Goal: Task Accomplishment & Management: Complete application form

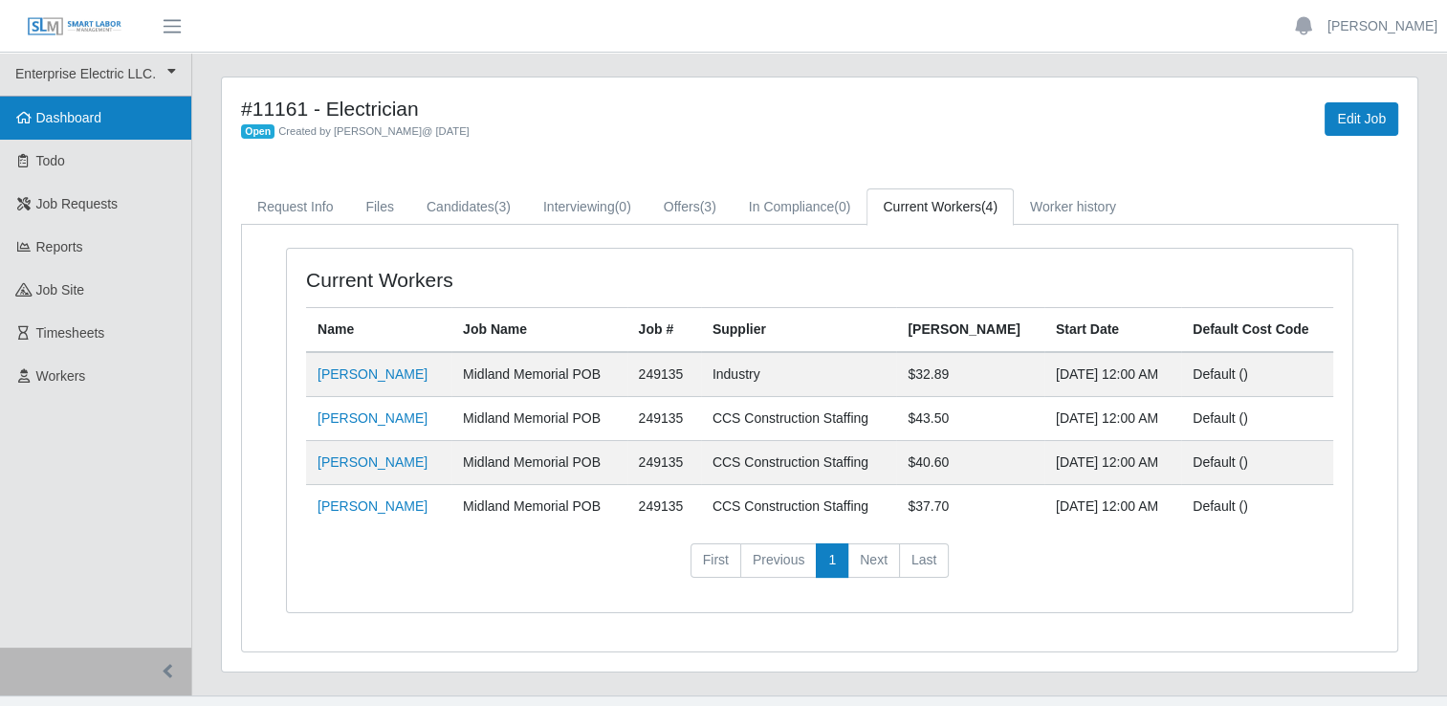
click at [67, 121] on span "Dashboard" at bounding box center [69, 117] width 66 height 15
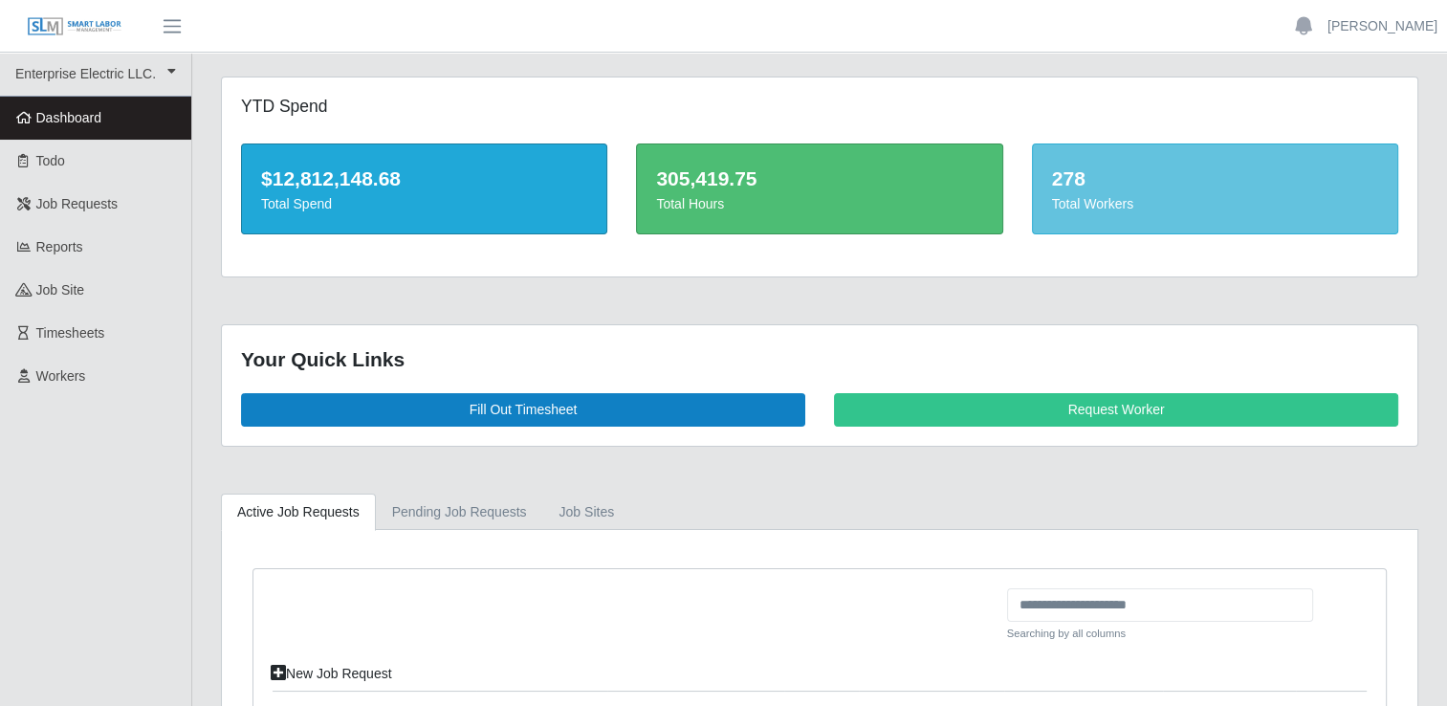
scroll to position [96, 0]
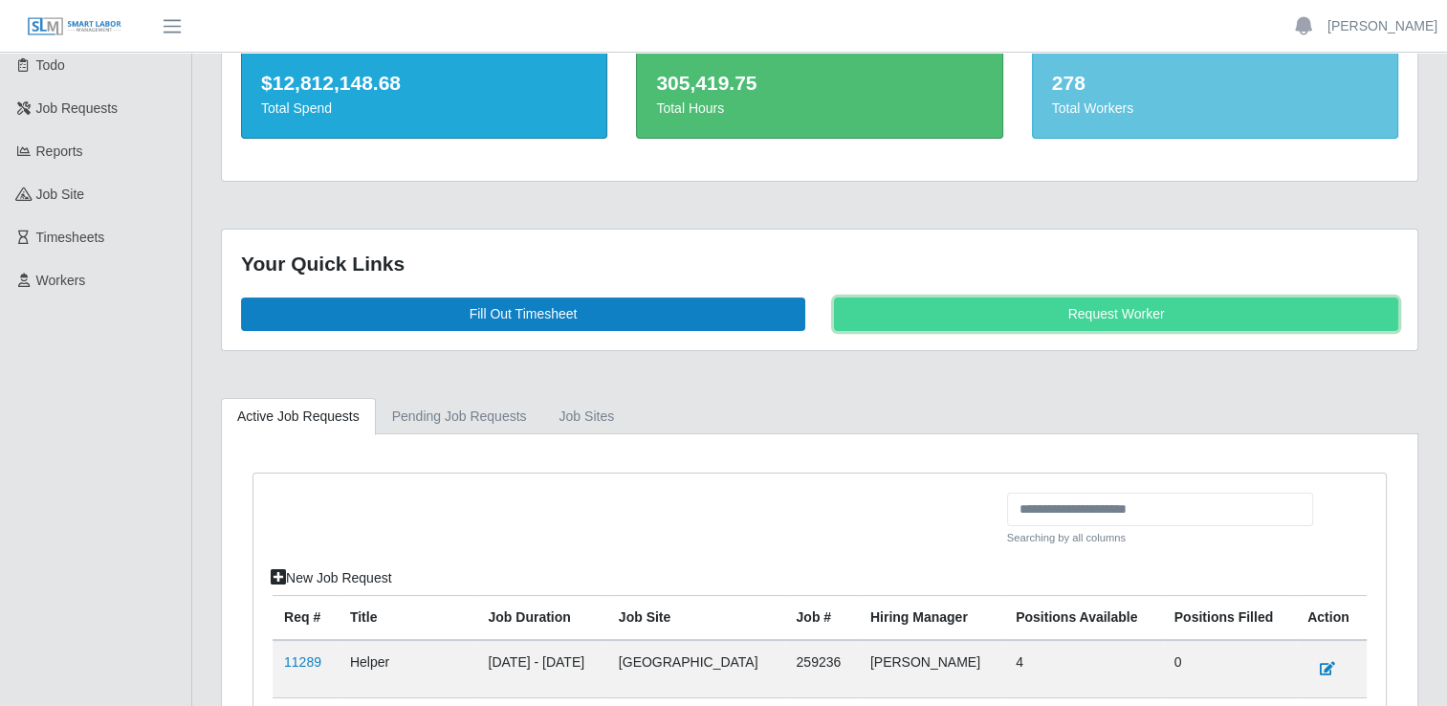
click at [876, 323] on link "Request Worker" at bounding box center [1116, 313] width 564 height 33
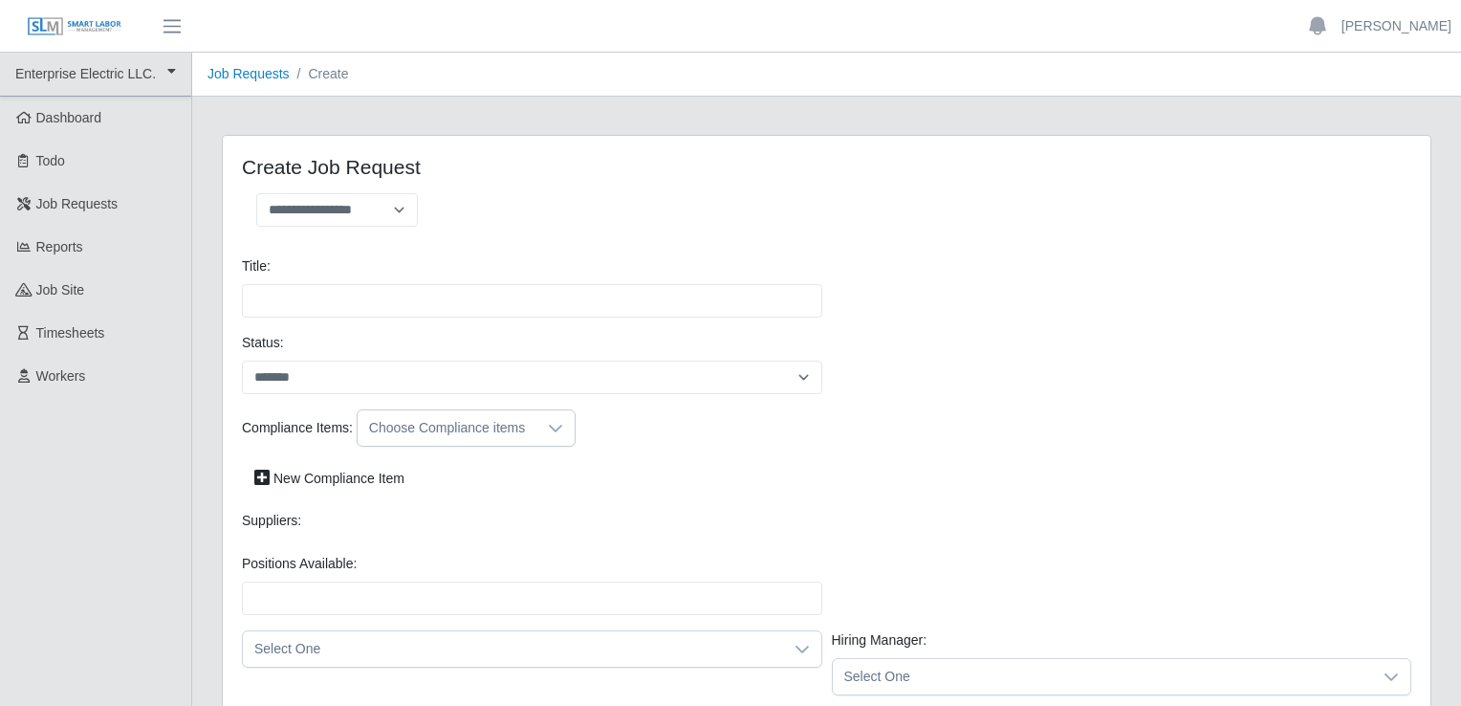
select select
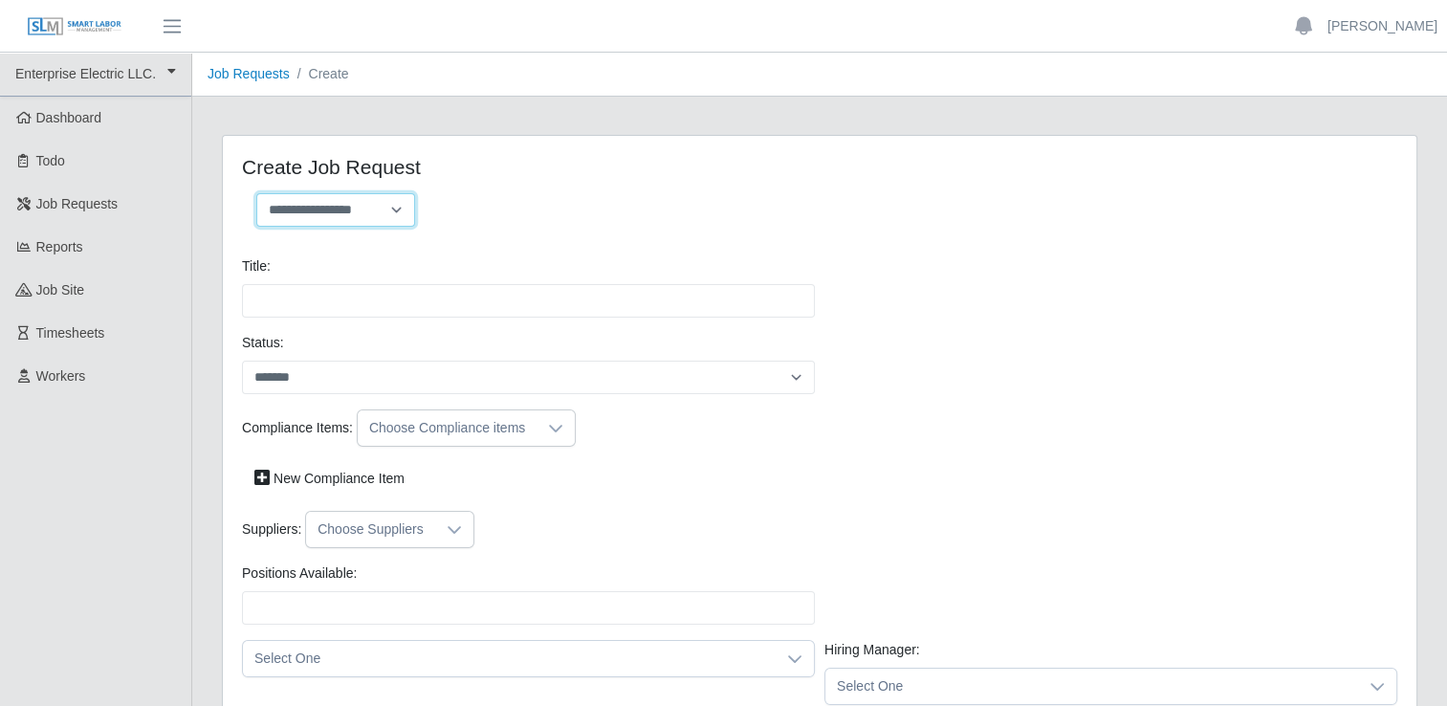
click at [400, 213] on select "**********" at bounding box center [335, 209] width 159 height 33
select select "**********"
click at [256, 193] on select "**********" at bounding box center [335, 209] width 159 height 33
type input "**********"
type input "*"
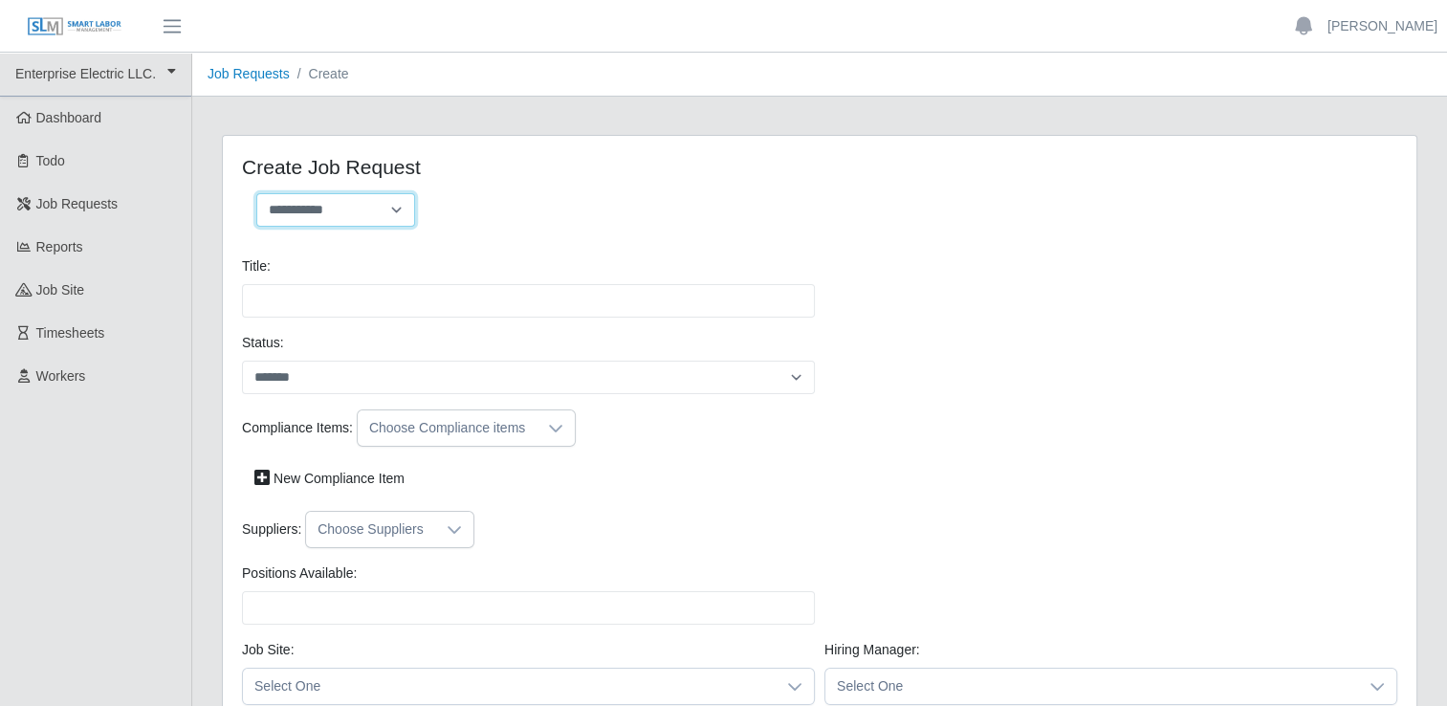
type input "*"
click at [448, 229] on div "**********" at bounding box center [524, 217] width 592 height 49
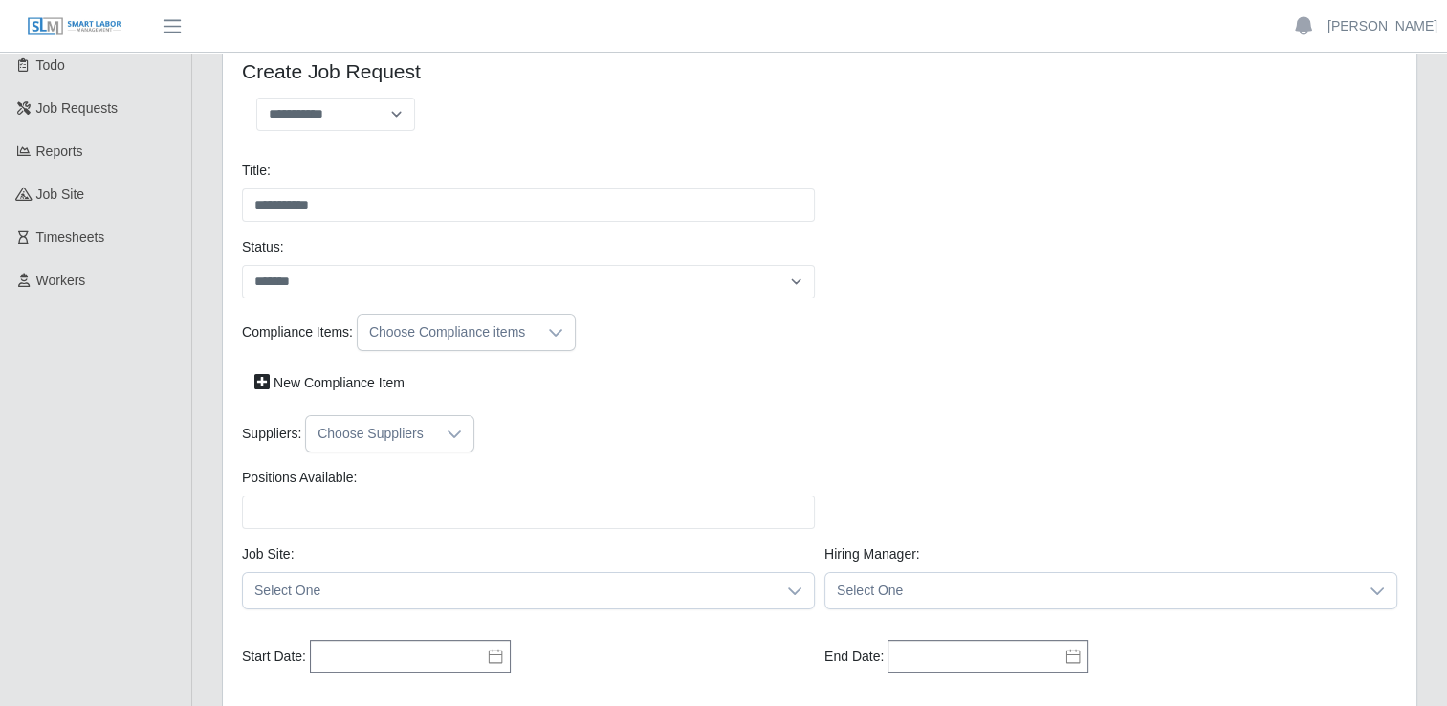
scroll to position [191, 0]
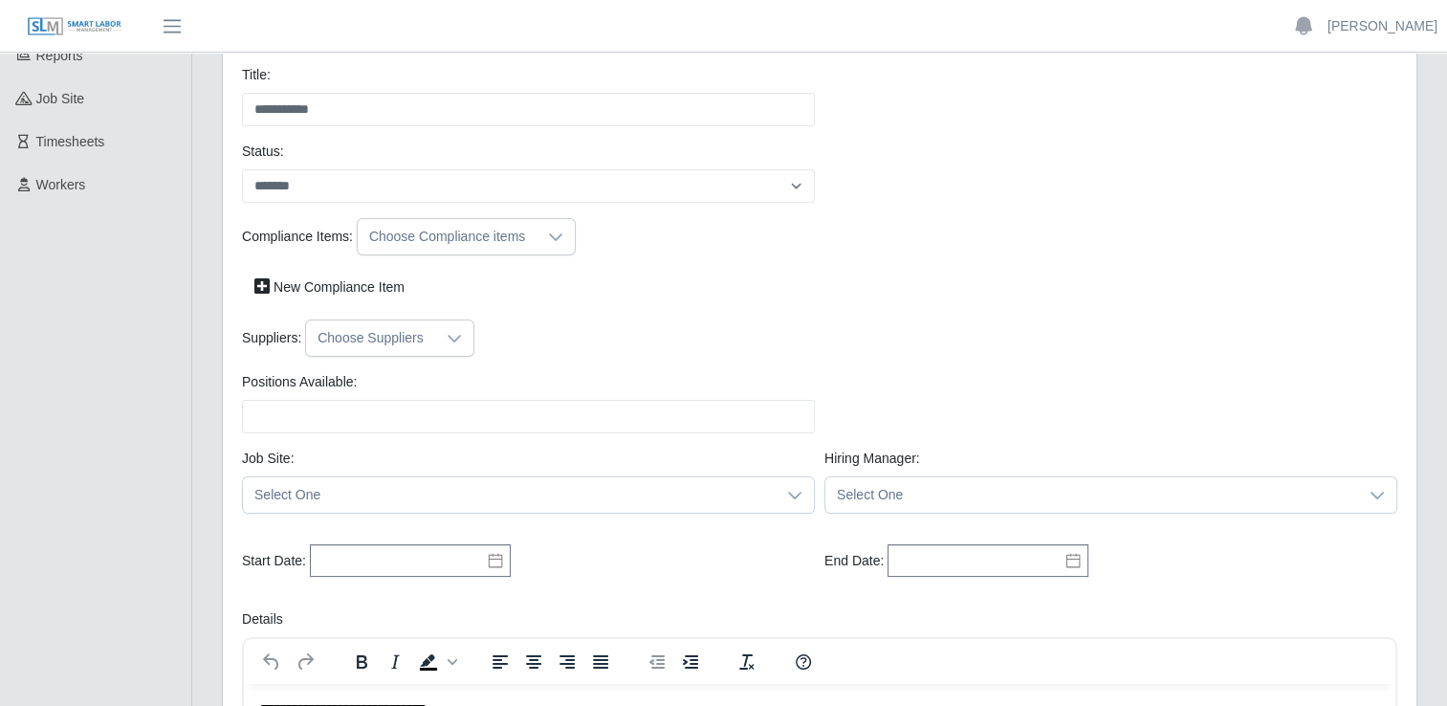
click at [553, 248] on div at bounding box center [556, 236] width 38 height 35
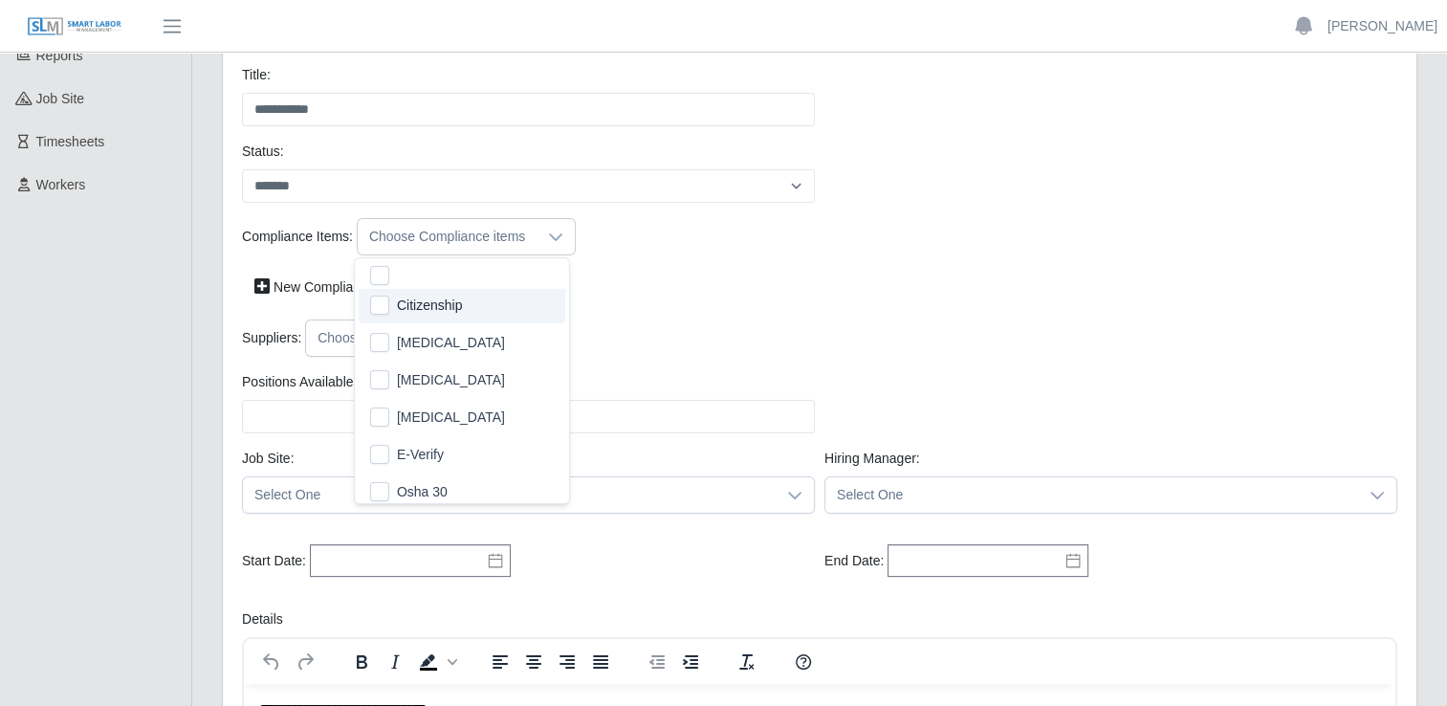
scroll to position [190, 0]
click at [434, 311] on span "Citizenship" at bounding box center [429, 306] width 65 height 20
click at [427, 340] on span "Covid" at bounding box center [451, 344] width 108 height 20
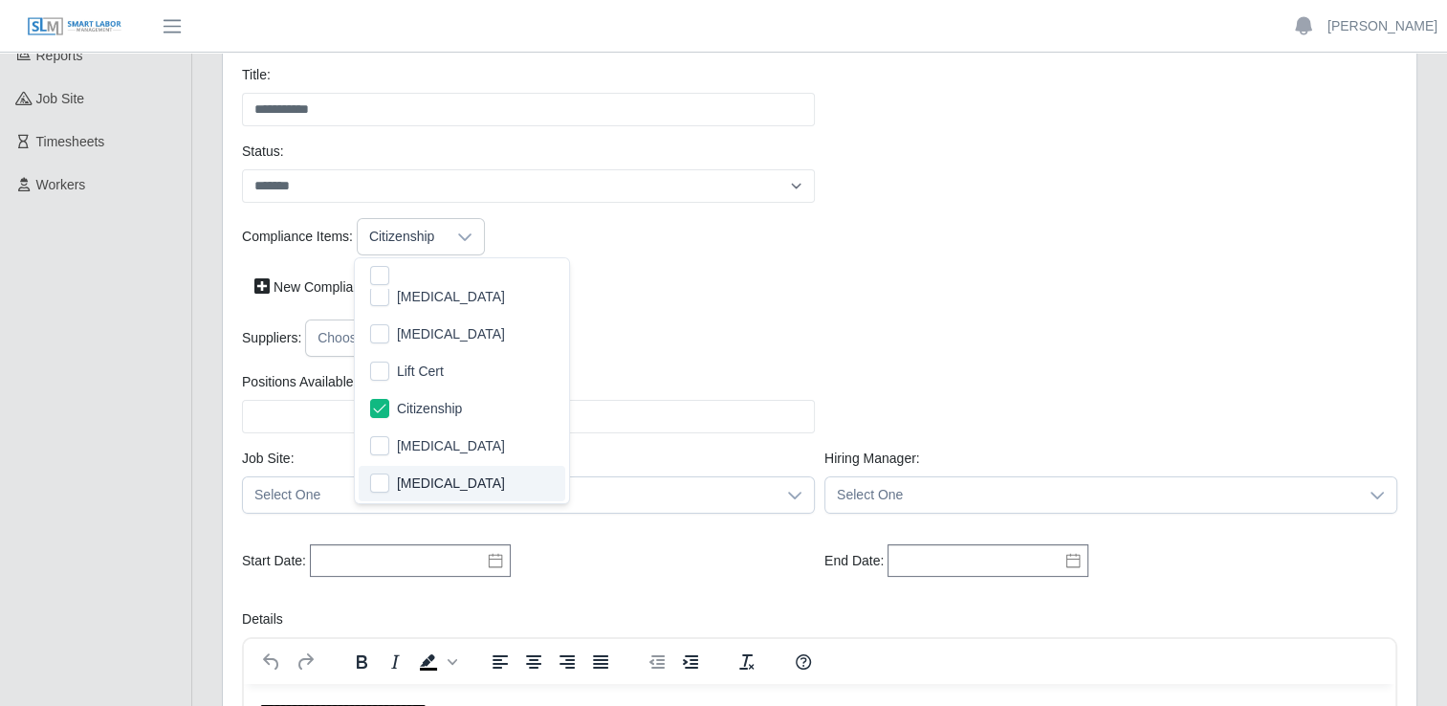
scroll to position [0, 0]
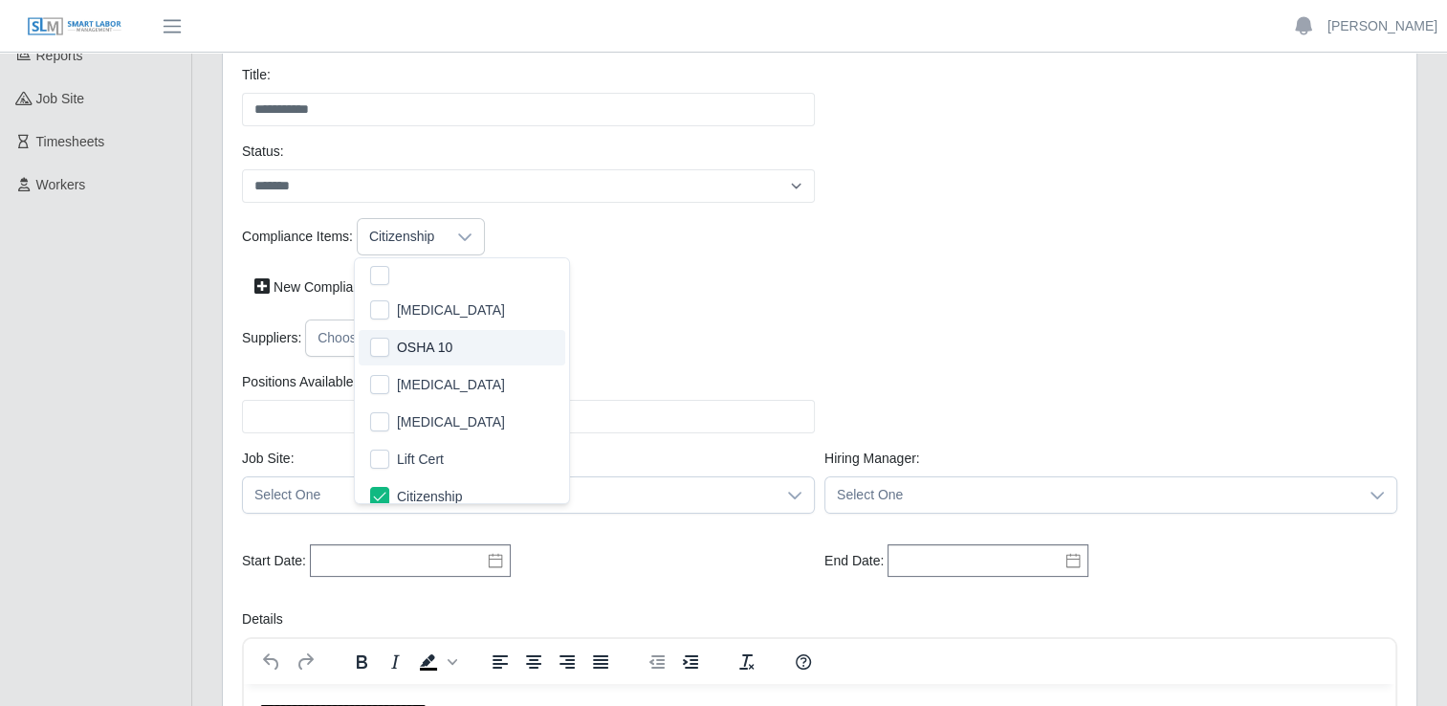
click at [410, 348] on span "OSHA 10" at bounding box center [424, 348] width 55 height 20
click at [425, 316] on span "Drug Screen" at bounding box center [451, 310] width 108 height 20
click at [672, 274] on div "New Compliance Item" at bounding box center [819, 287] width 1165 height 33
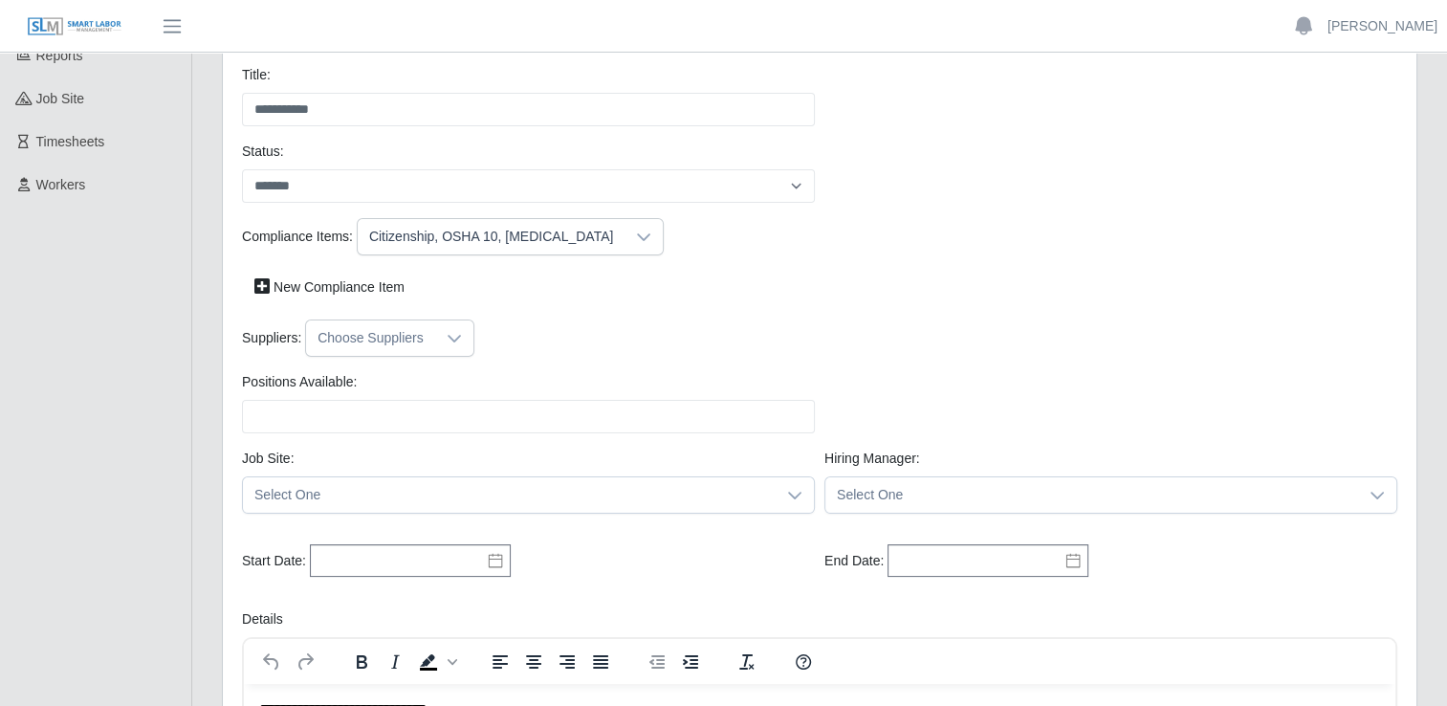
click at [447, 339] on icon at bounding box center [454, 338] width 15 height 15
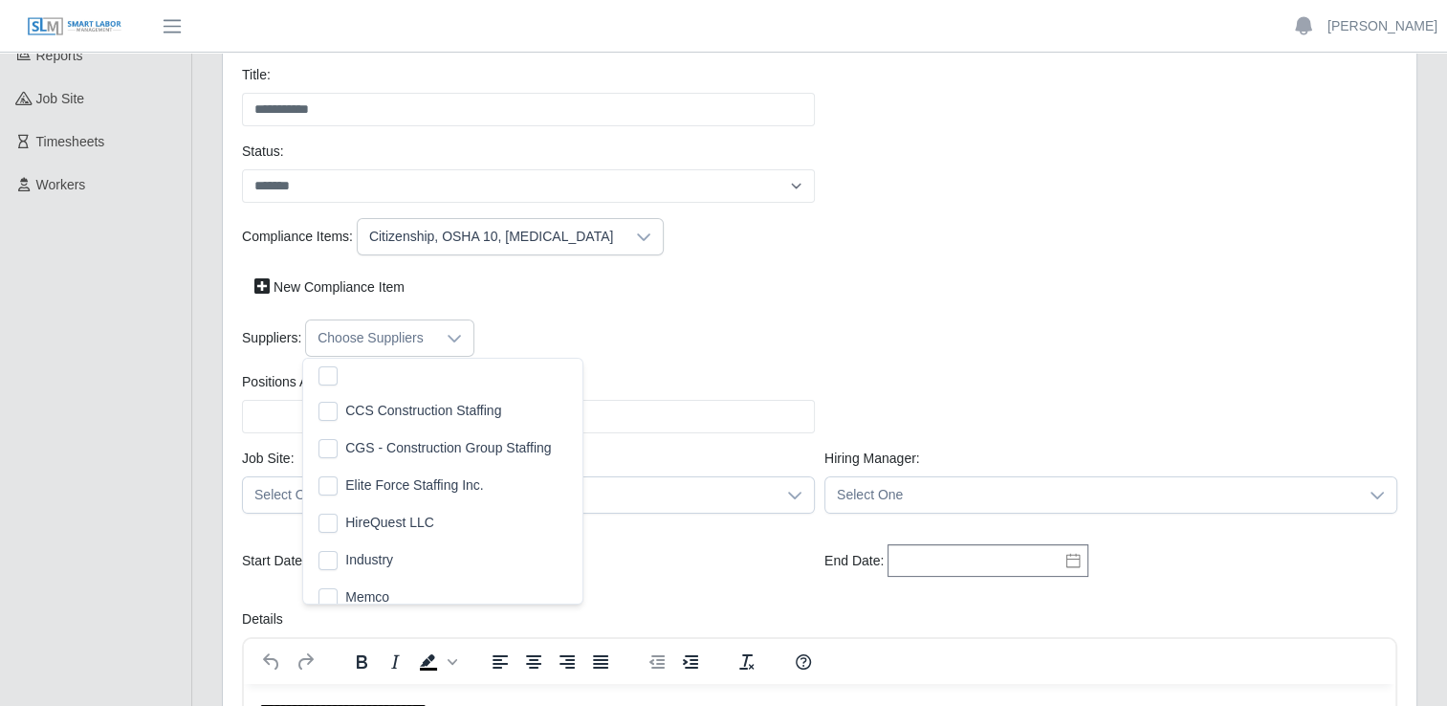
scroll to position [19, 11]
click at [339, 415] on li "CCS Construction Staffing" at bounding box center [443, 410] width 272 height 35
click at [360, 516] on span "HireQuest LLC" at bounding box center [389, 523] width 89 height 20
click at [360, 564] on span "Industry" at bounding box center [369, 560] width 48 height 20
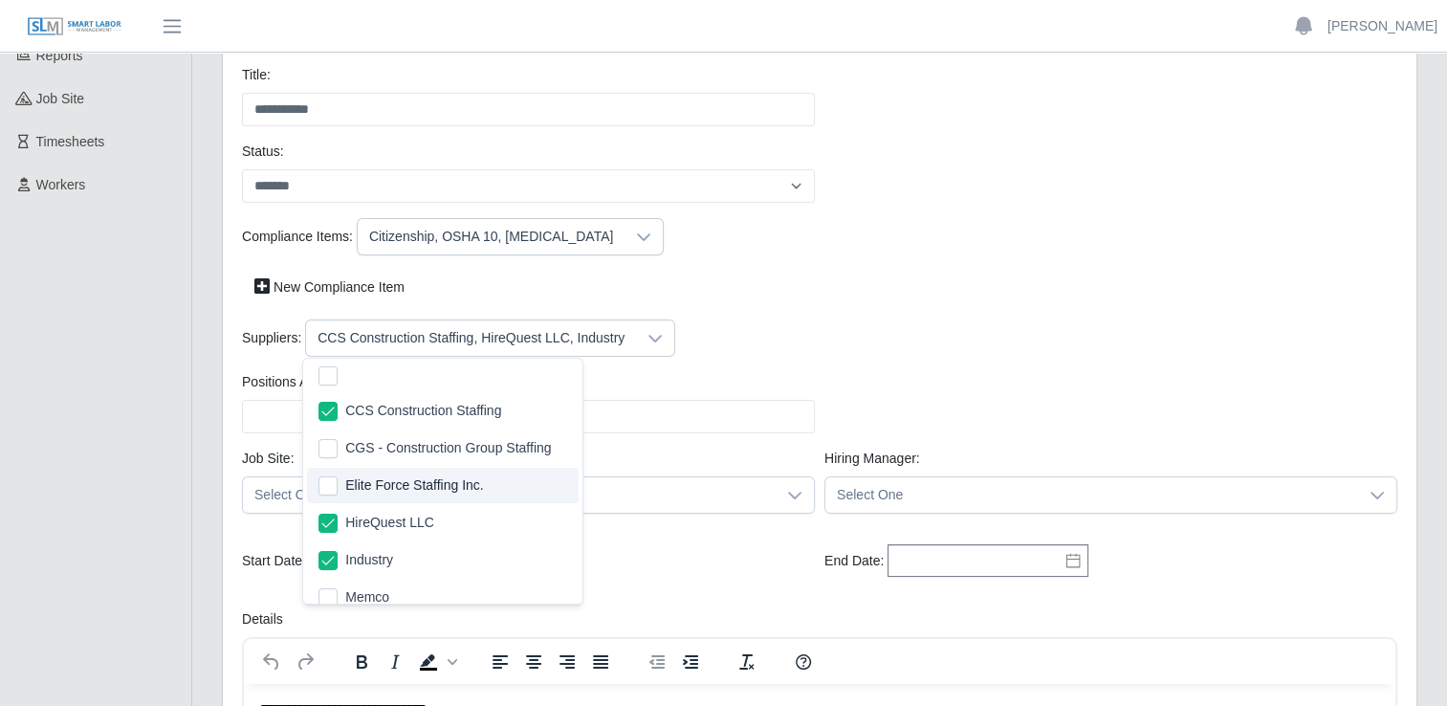
click at [719, 335] on div "Suppliers: CCS Construction Staffing, HireQuest LLC, Industry" at bounding box center [819, 337] width 1165 height 37
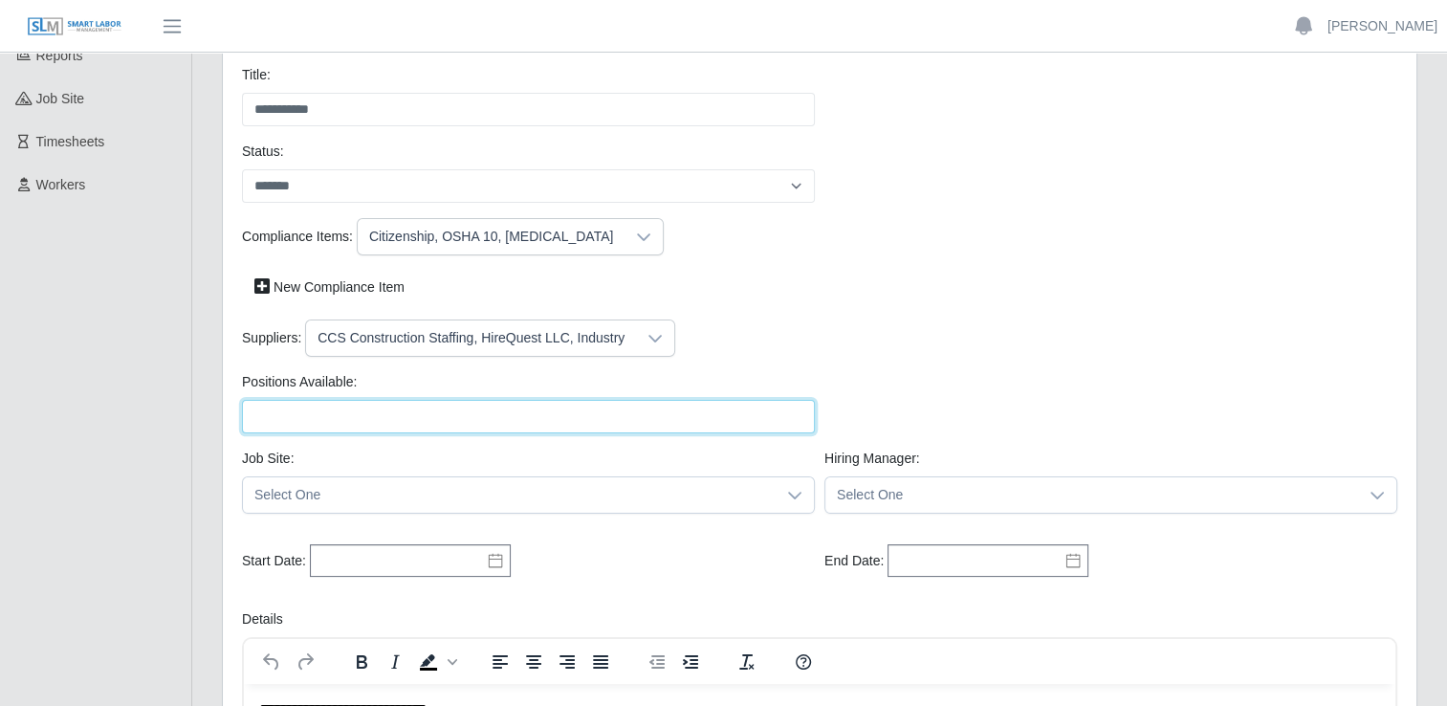
click at [520, 419] on input "Positions Available:" at bounding box center [528, 416] width 573 height 33
type input "**"
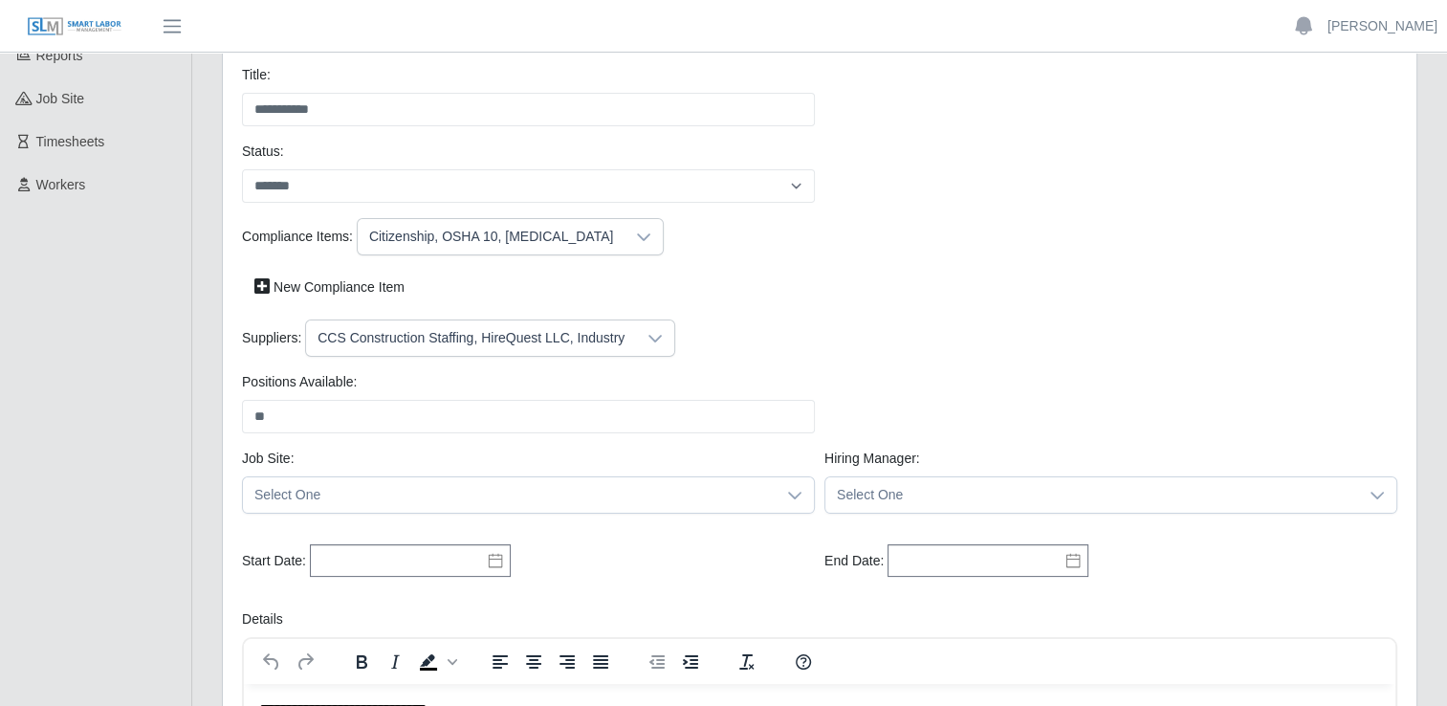
click at [645, 456] on div "job site: Select One" at bounding box center [528, 481] width 582 height 65
click at [576, 490] on span "Select One" at bounding box center [509, 494] width 533 height 35
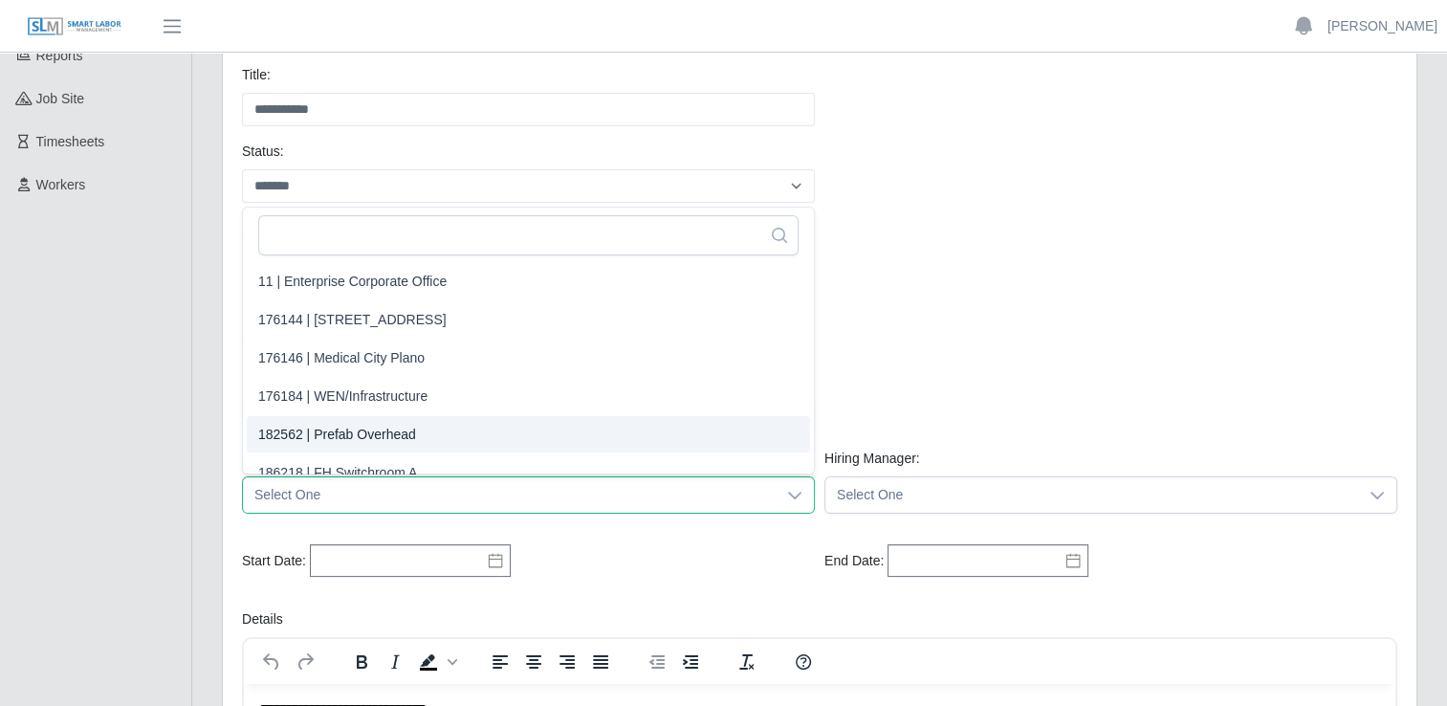
scroll to position [17, 0]
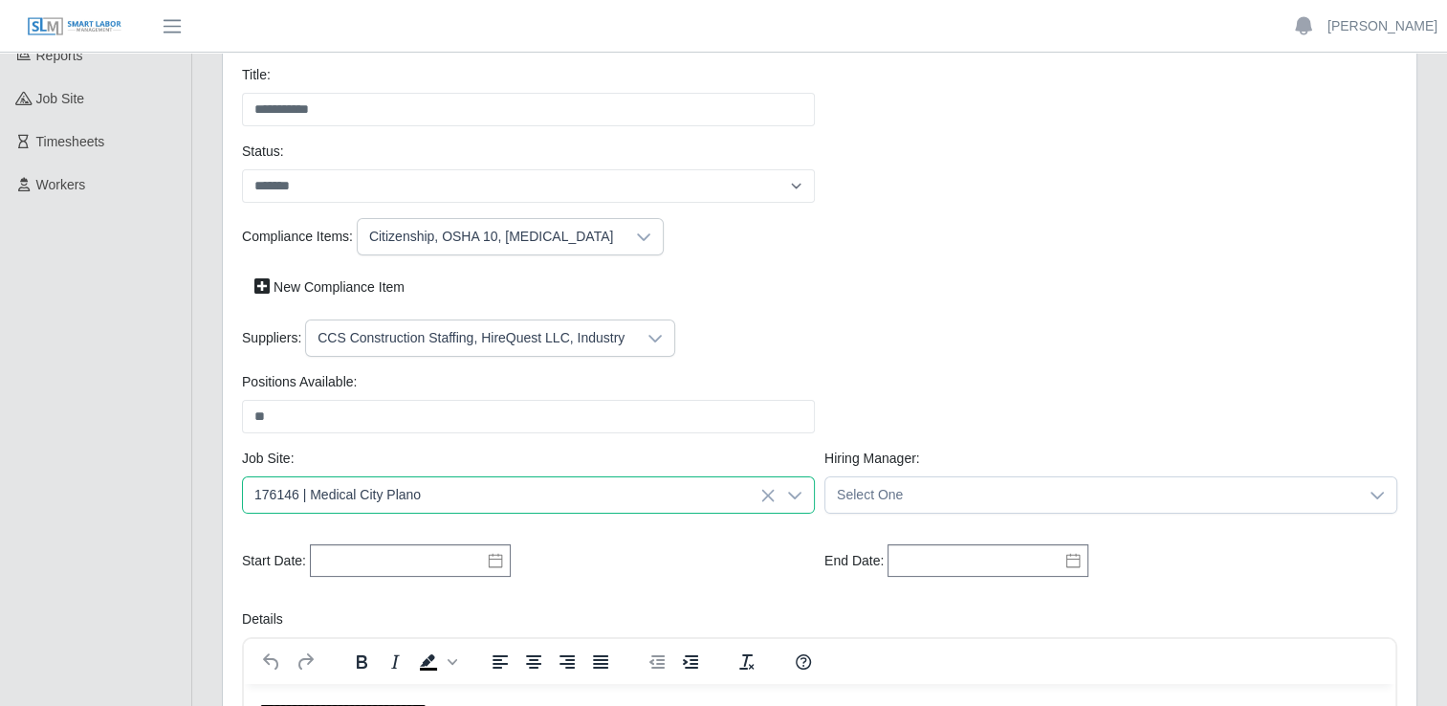
click at [713, 342] on li "176146 | Medical City Plano" at bounding box center [528, 340] width 563 height 36
click at [1046, 394] on div "Positions Available: ** Please provide a valid position available number." at bounding box center [819, 410] width 1165 height 77
click at [923, 504] on span "Select One" at bounding box center [1091, 494] width 533 height 35
click at [872, 299] on span "Adam Kothlow" at bounding box center [896, 302] width 110 height 20
click at [758, 319] on div "Suppliers: CCS Construction Staffing, HireQuest LLC, Industry" at bounding box center [819, 337] width 1165 height 37
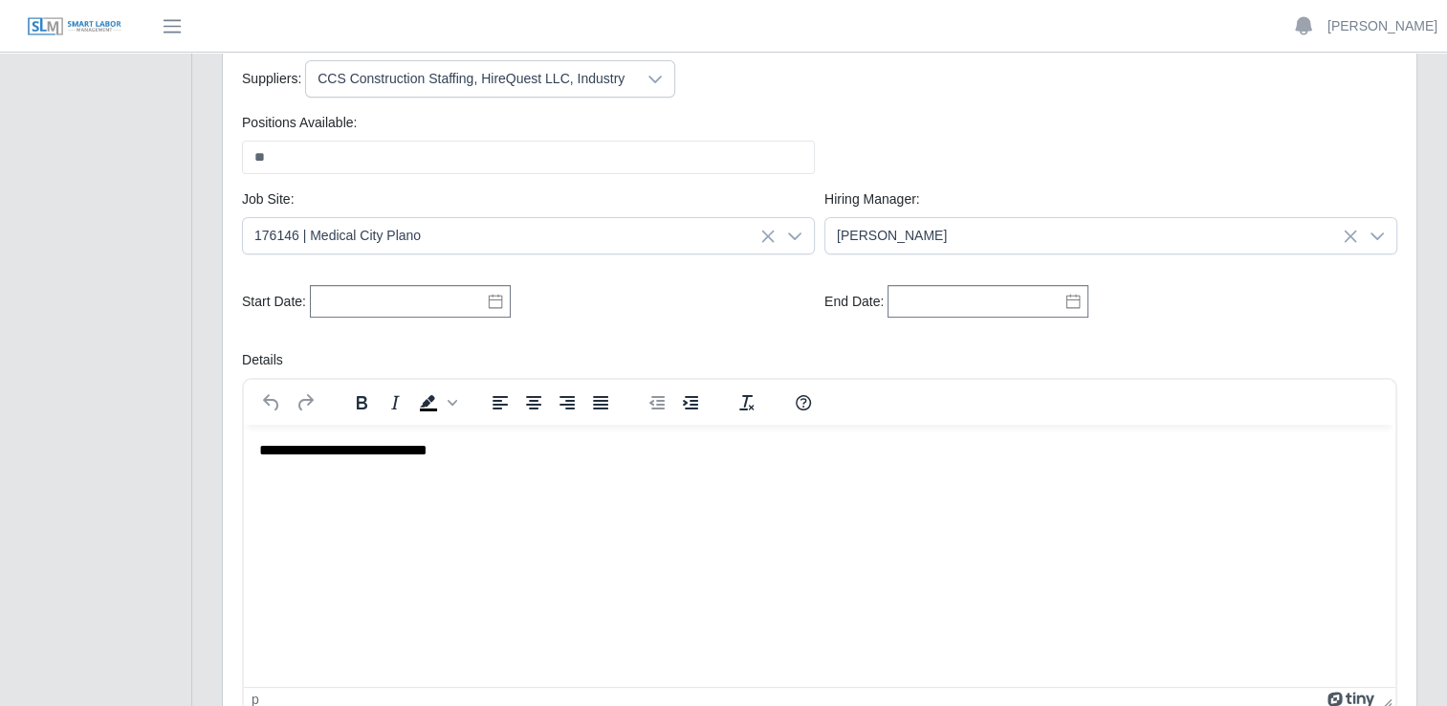
scroll to position [0, 0]
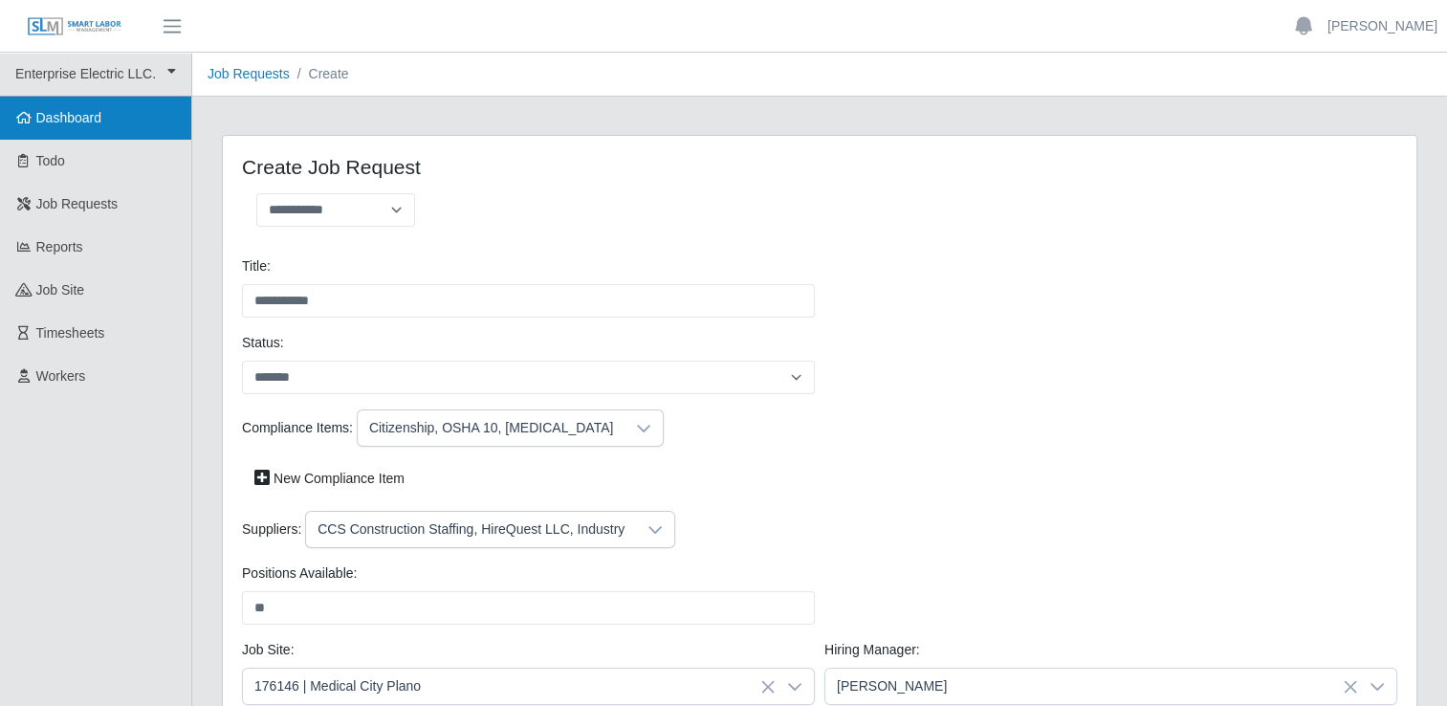
click at [152, 134] on link "Dashboard" at bounding box center [95, 118] width 191 height 43
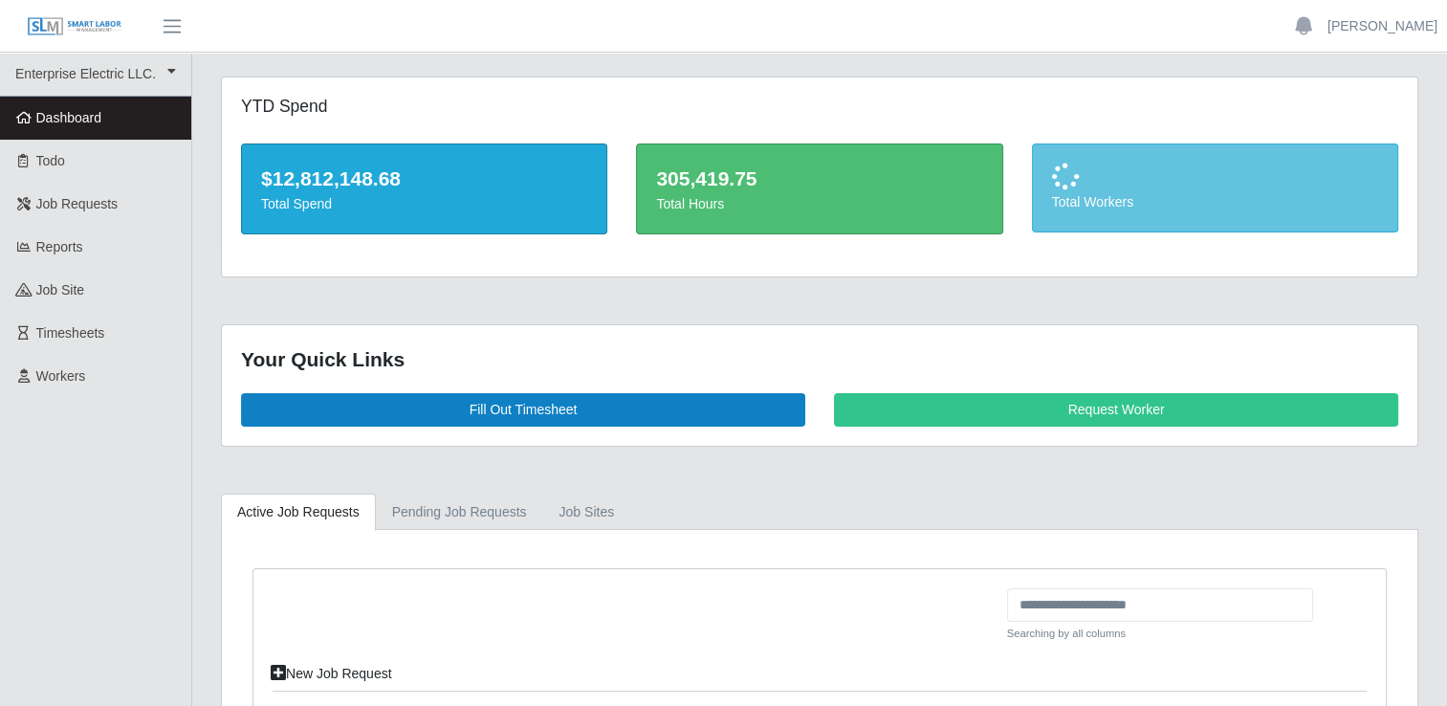
scroll to position [383, 0]
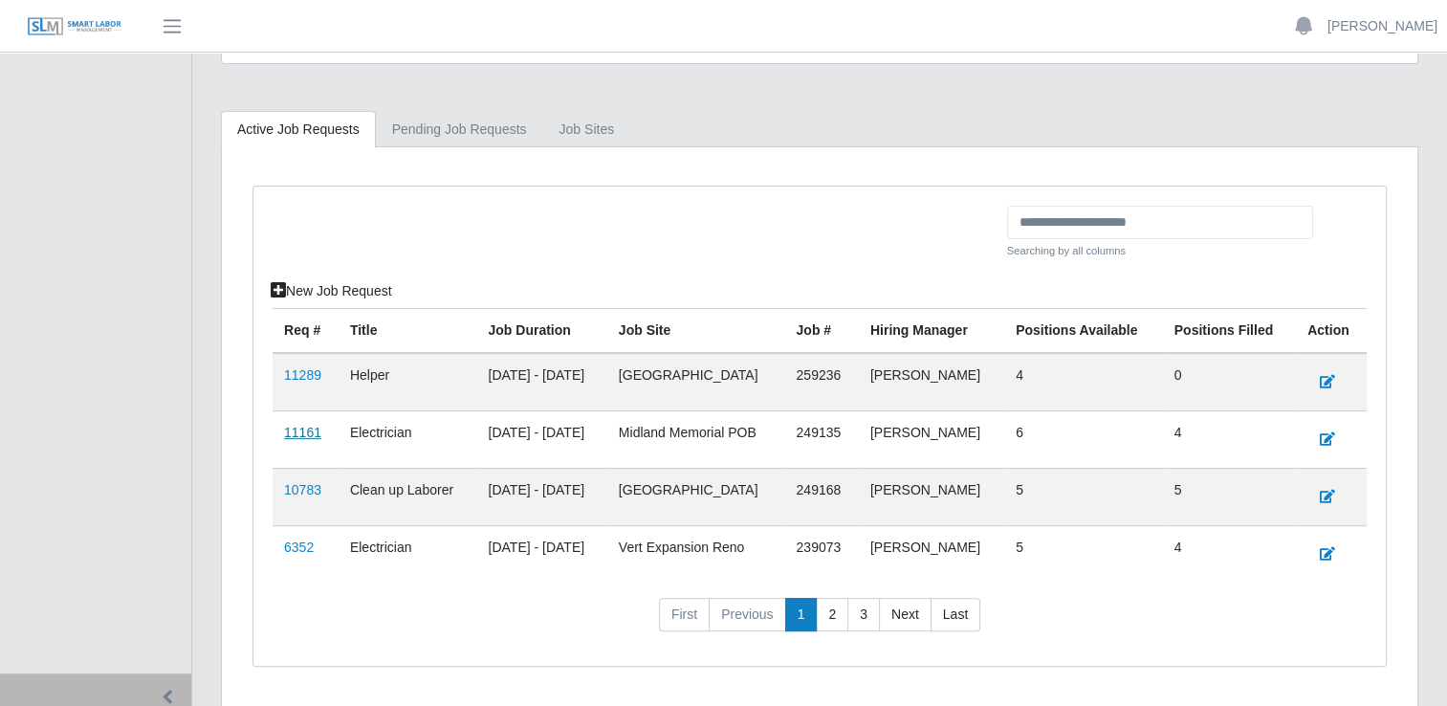
click at [310, 430] on link "11161" at bounding box center [302, 432] width 37 height 15
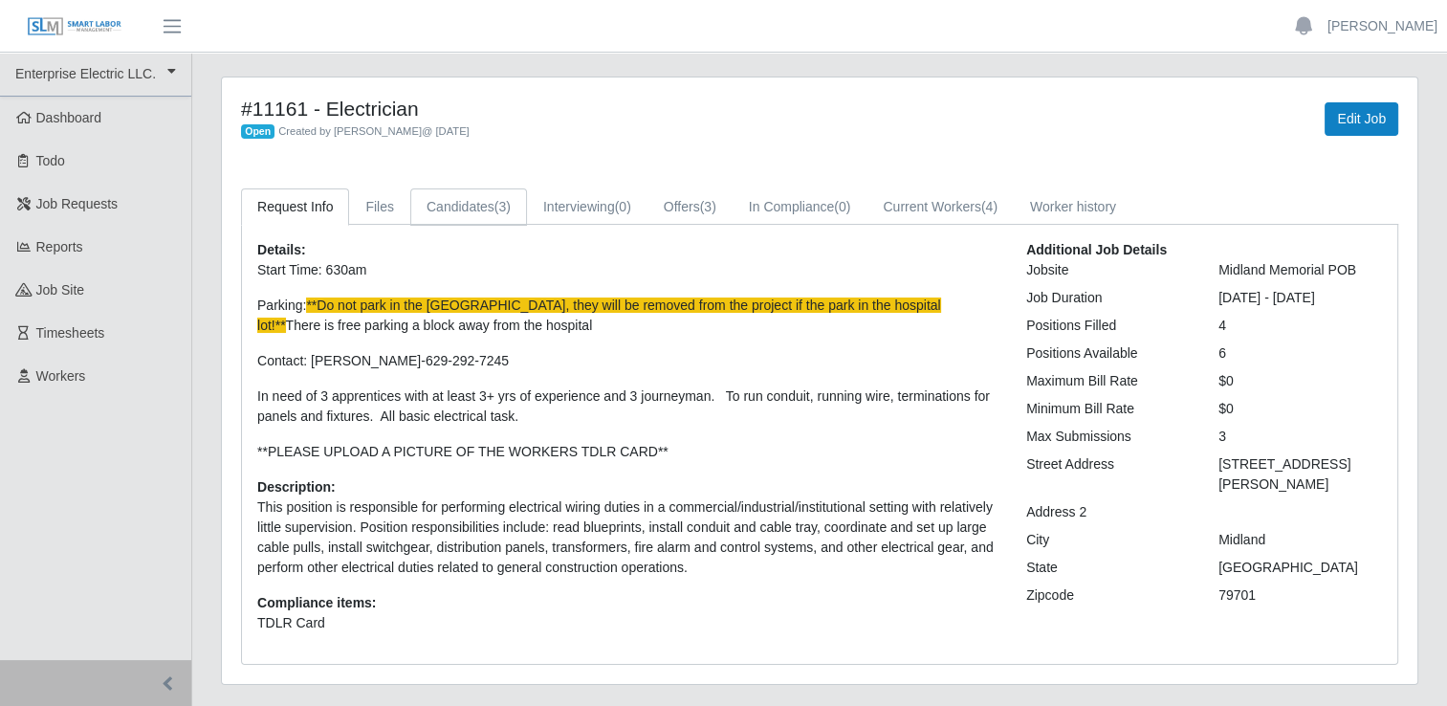
click at [477, 196] on link "Candidates (3)" at bounding box center [468, 206] width 117 height 37
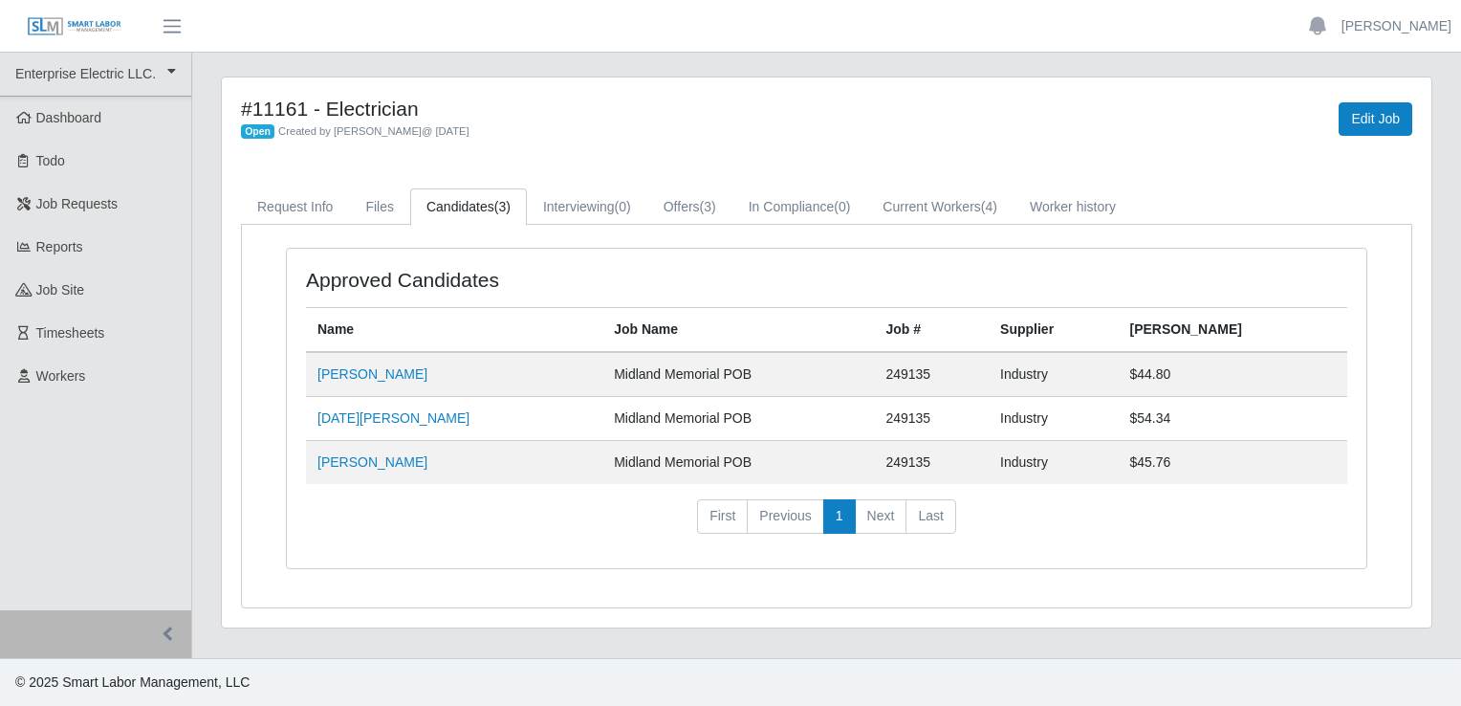
click at [358, 381] on td "[PERSON_NAME]" at bounding box center [454, 374] width 296 height 45
click at [359, 377] on link "[PERSON_NAME]" at bounding box center [373, 373] width 110 height 15
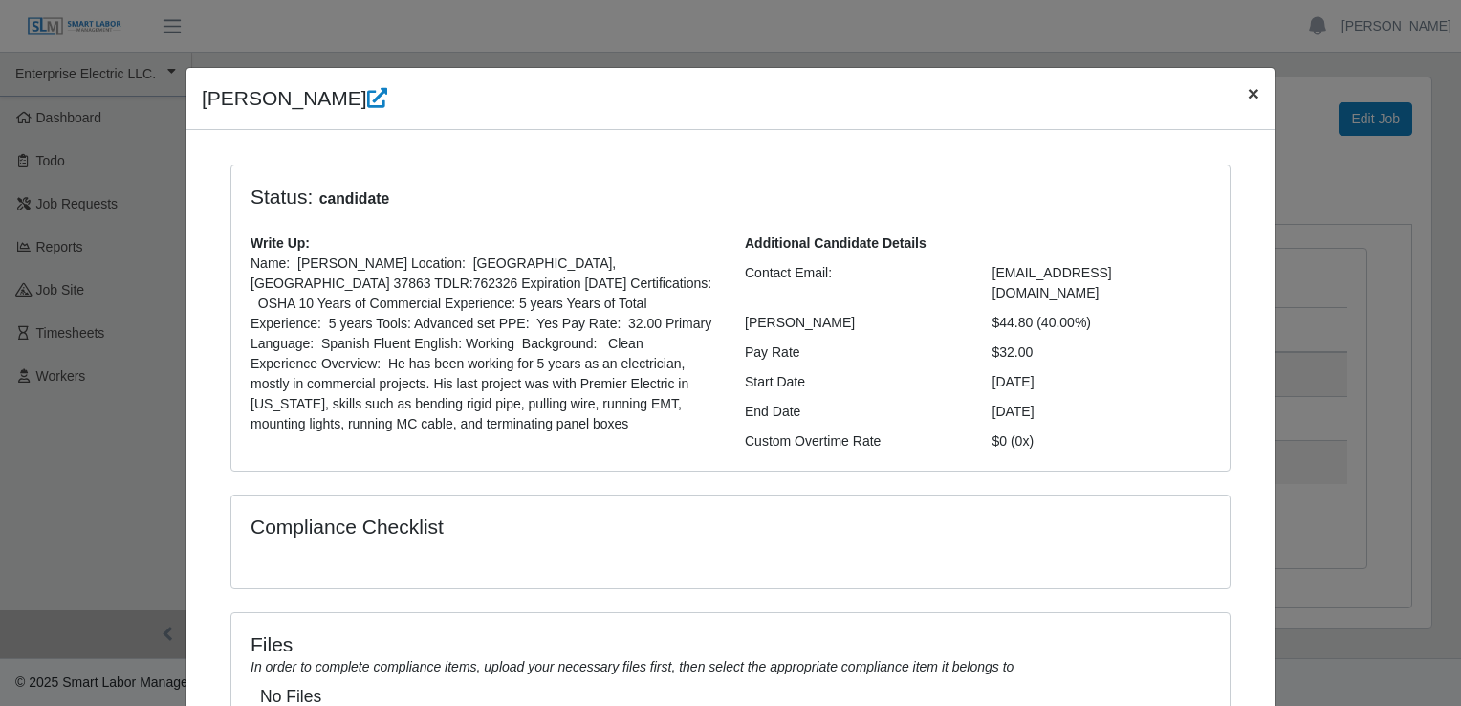
click at [1248, 101] on span "×" at bounding box center [1253, 93] width 11 height 22
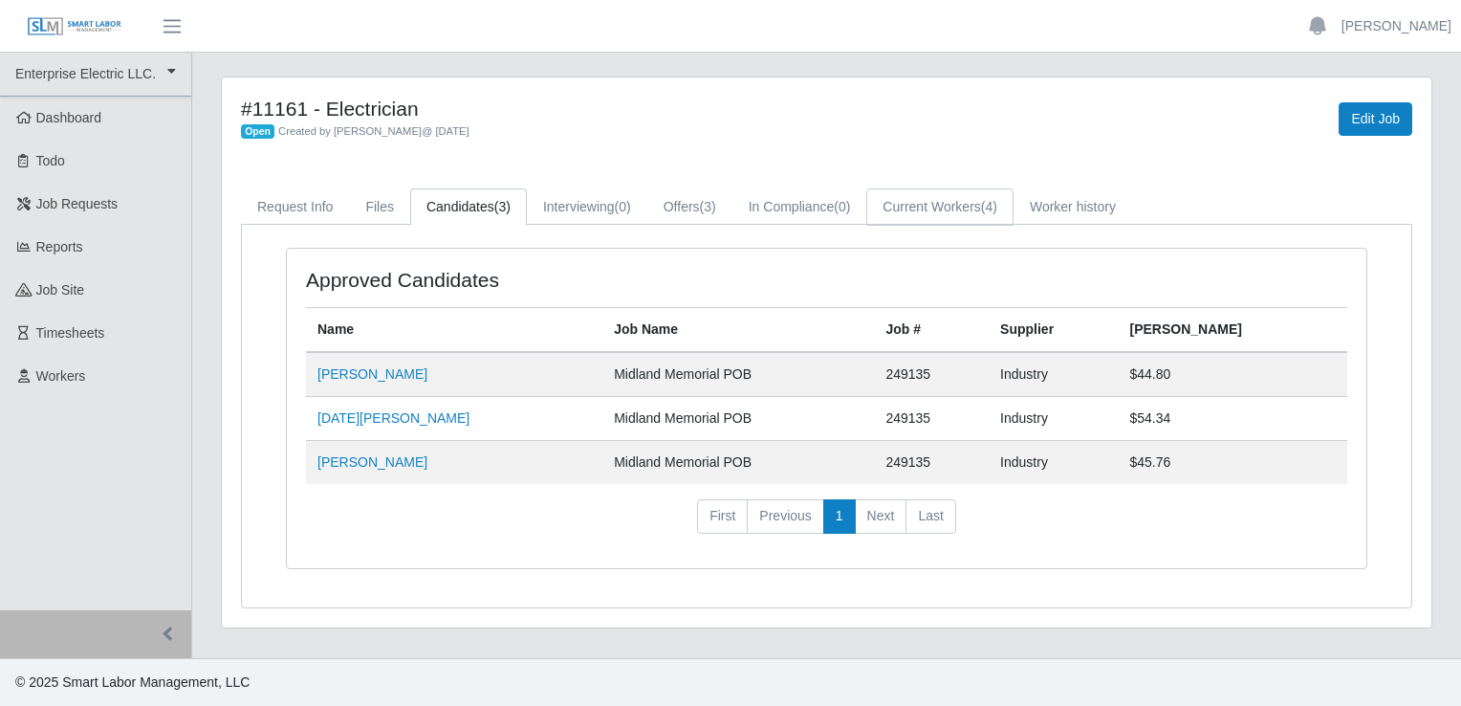
click at [895, 208] on link "Current Workers (4)" at bounding box center [940, 206] width 147 height 37
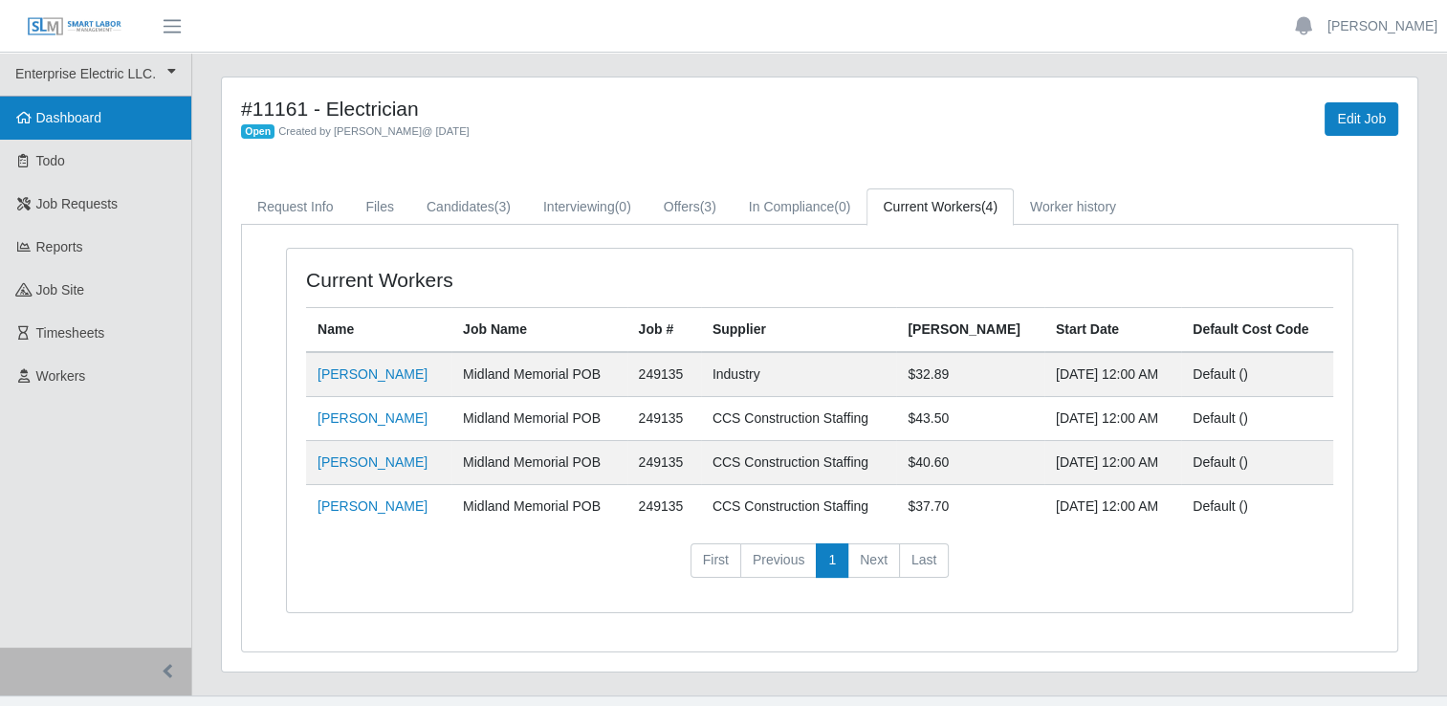
click at [65, 128] on link "Dashboard" at bounding box center [95, 118] width 191 height 43
